Goal: Find contact information: Find contact information

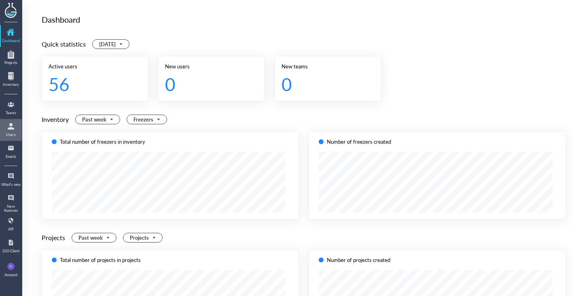
click at [10, 129] on div at bounding box center [10, 126] width 13 height 13
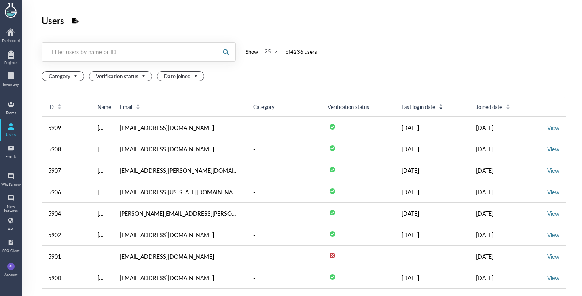
click at [187, 53] on div "Filter users by name or ID" at bounding box center [130, 52] width 156 height 8
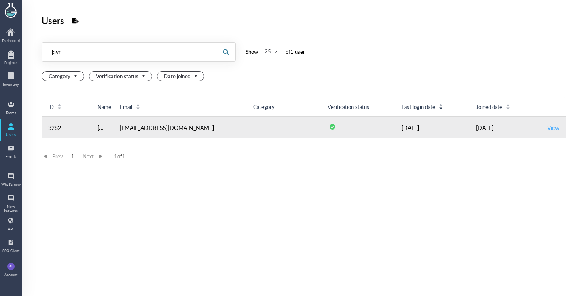
type input "jayn"
click at [550, 128] on link "View" at bounding box center [553, 127] width 12 height 8
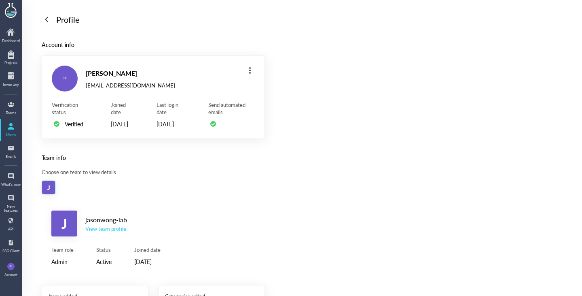
click at [107, 236] on div "[PERSON_NAME]-lab View team profile" at bounding box center [153, 223] width 204 height 26
click at [116, 232] on div "View team profile" at bounding box center [106, 228] width 42 height 7
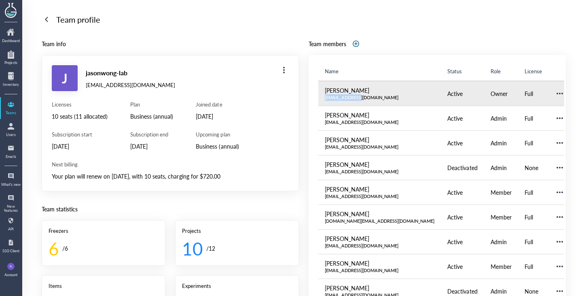
copy div "[EMAIL_ADDRESS][DOMAIN_NAME]"
drag, startPoint x: 319, startPoint y: 98, endPoint x: 362, endPoint y: 102, distance: 42.6
click at [362, 102] on td "[PERSON_NAME] [EMAIL_ADDRESS][DOMAIN_NAME]" at bounding box center [379, 93] width 123 height 25
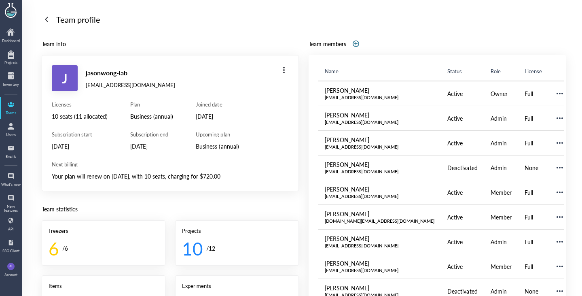
click at [300, 120] on div "Team info [PERSON_NAME]-lab [EMAIL_ADDRESS][DOMAIN_NAME] Licenses 10 seats (11 …" at bounding box center [304, 234] width 524 height 391
click at [287, 158] on div "[PERSON_NAME]-lab [EMAIL_ADDRESS][DOMAIN_NAME] Licenses 10 seats (11 allocated)…" at bounding box center [170, 123] width 257 height 136
